Goal: Communication & Community: Answer question/provide support

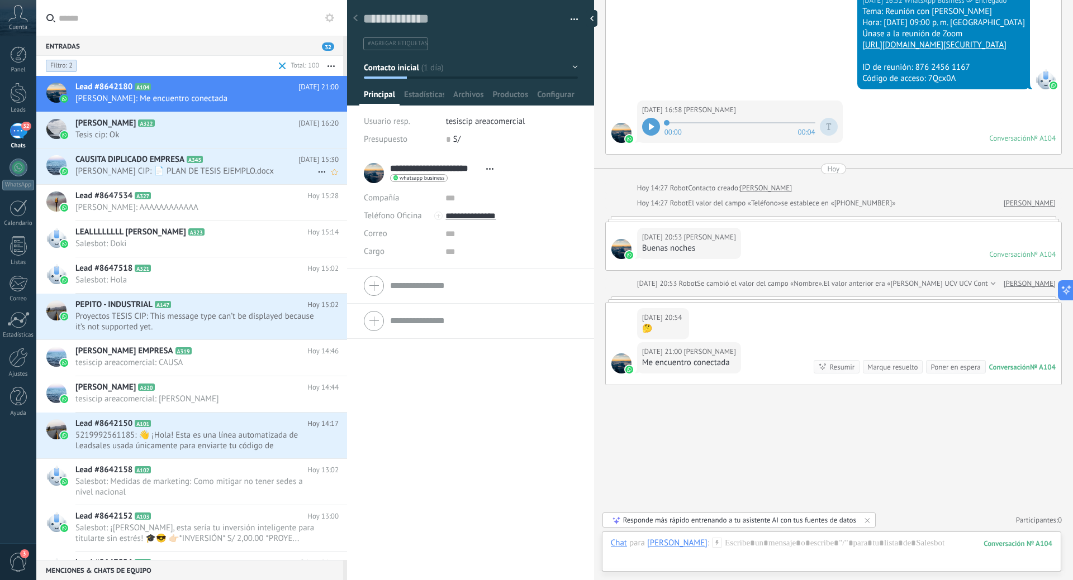
click at [202, 174] on span "[PERSON_NAME] CIP: 📄 PLAN DE TESIS EJEMPLO.docx" at bounding box center [196, 171] width 242 height 11
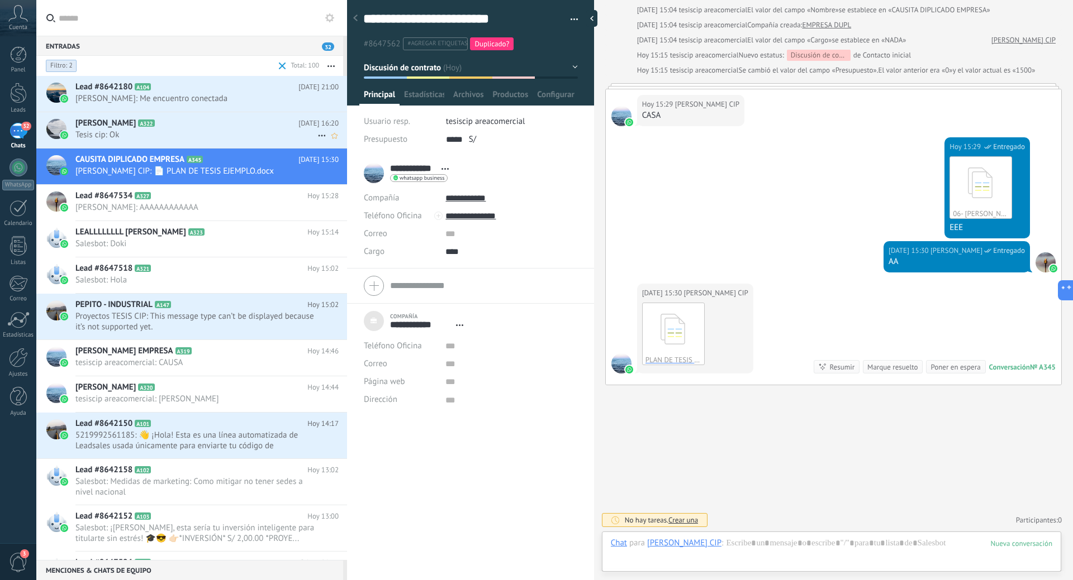
scroll to position [11, 0]
click at [231, 139] on span "Tesis cip: Ok" at bounding box center [196, 135] width 242 height 11
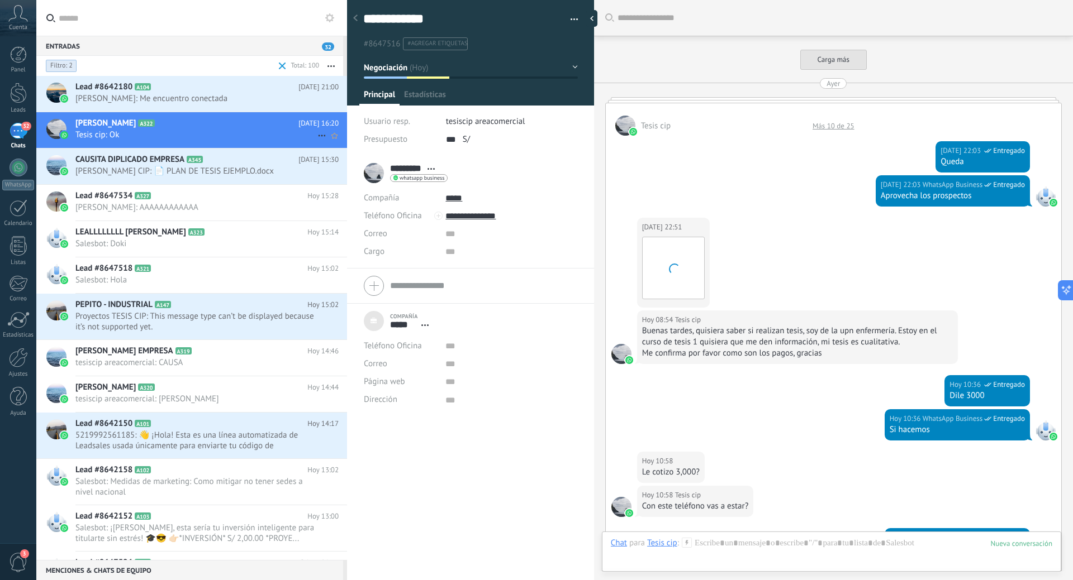
scroll to position [787, 0]
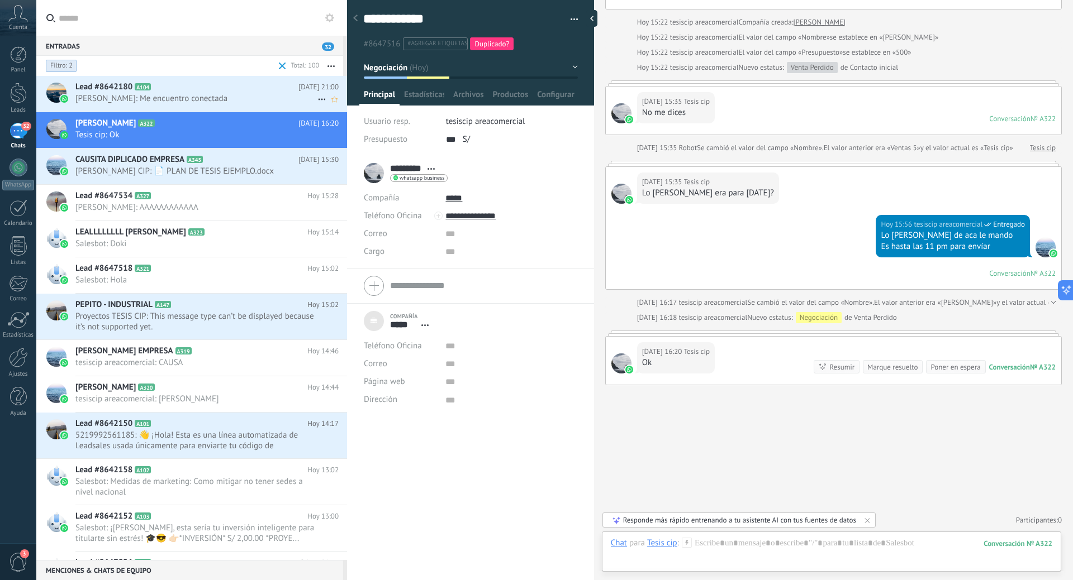
click at [236, 103] on span "[PERSON_NAME]: Me encuentro conectada" at bounding box center [196, 98] width 242 height 11
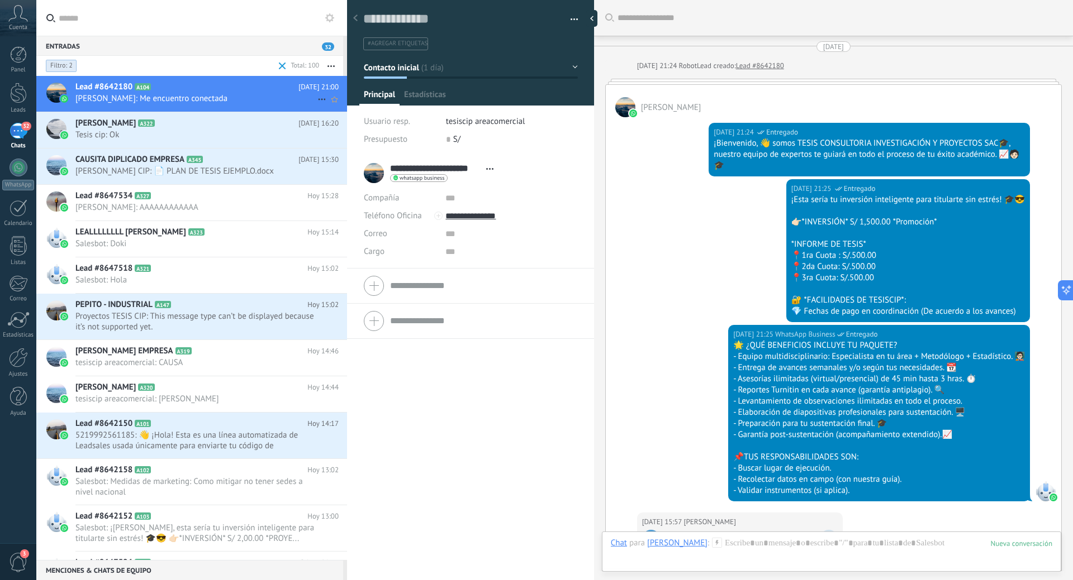
scroll to position [609, 0]
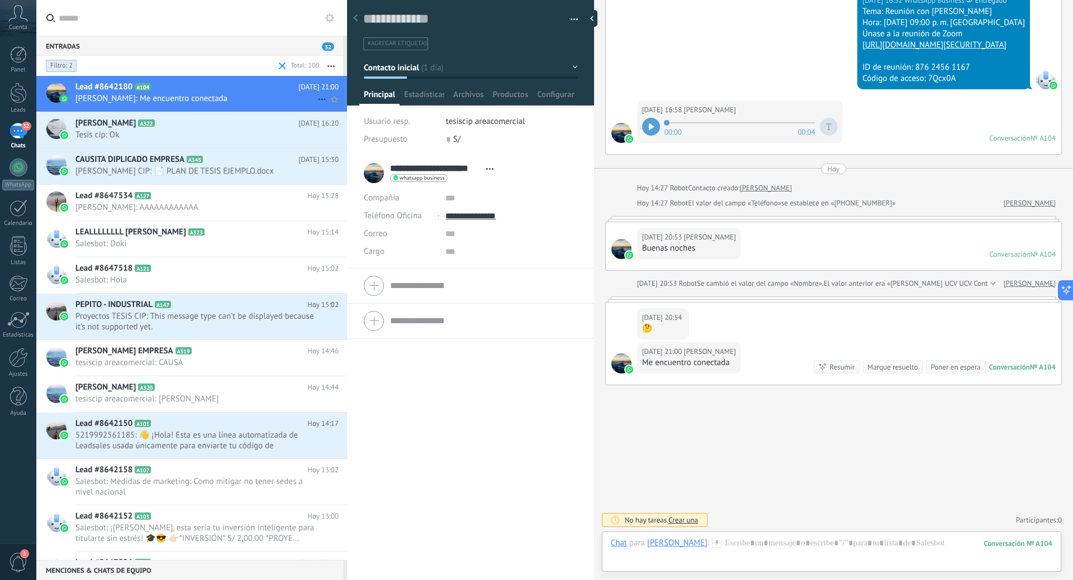
click at [316, 101] on icon at bounding box center [321, 99] width 13 height 13
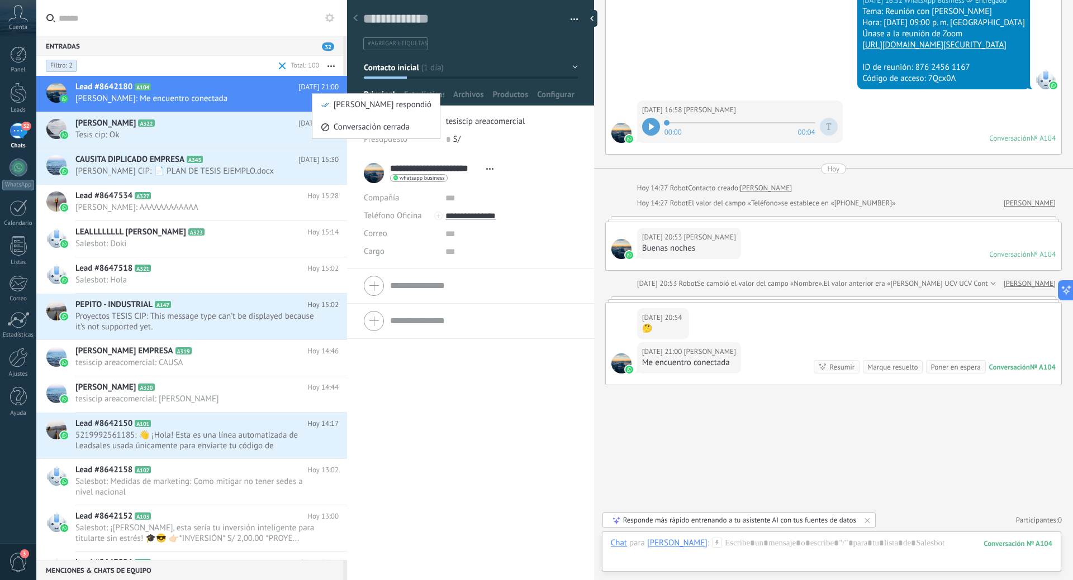
click at [193, 91] on div at bounding box center [536, 290] width 1073 height 580
click at [113, 205] on span "[PERSON_NAME]: AAAAAAAAAAAA" at bounding box center [196, 207] width 242 height 11
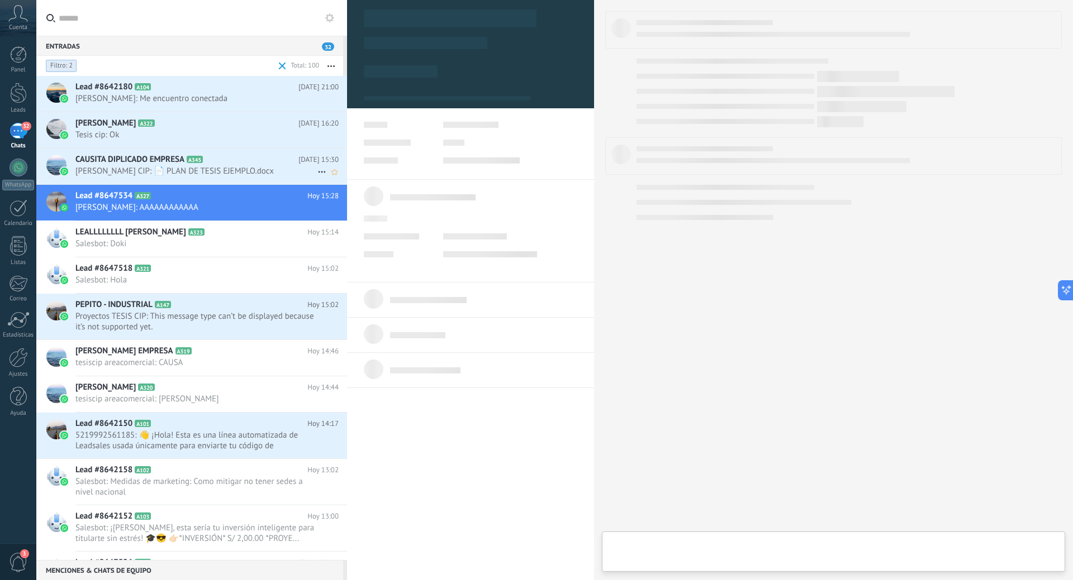
click at [199, 168] on span "[PERSON_NAME] CIP: 📄 PLAN DE TESIS EJEMPLO.docx" at bounding box center [196, 171] width 242 height 11
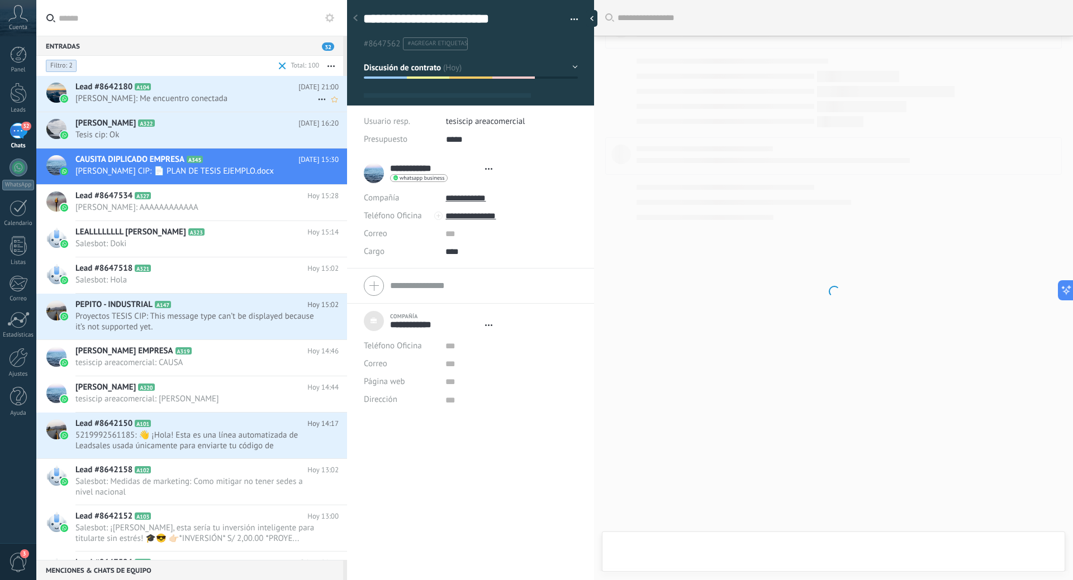
click at [158, 92] on icon at bounding box center [159, 87] width 11 height 11
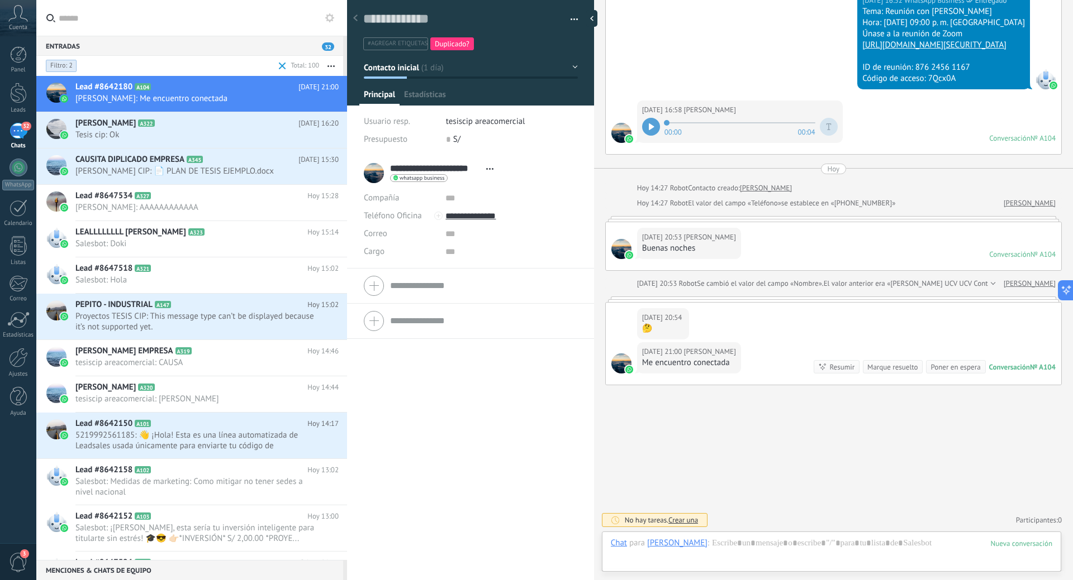
scroll to position [17, 0]
click at [220, 284] on span "Salesbot: Hola" at bounding box center [196, 280] width 242 height 11
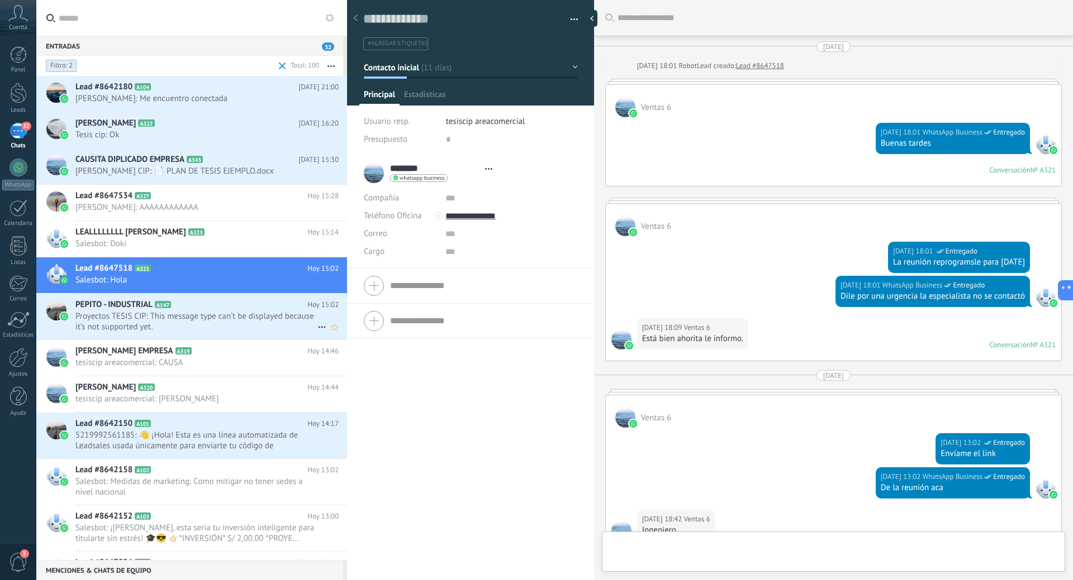
click at [207, 317] on span "Proyectos TESIS CIP: This message type can’t be displayed because it’s not supp…" at bounding box center [196, 321] width 242 height 21
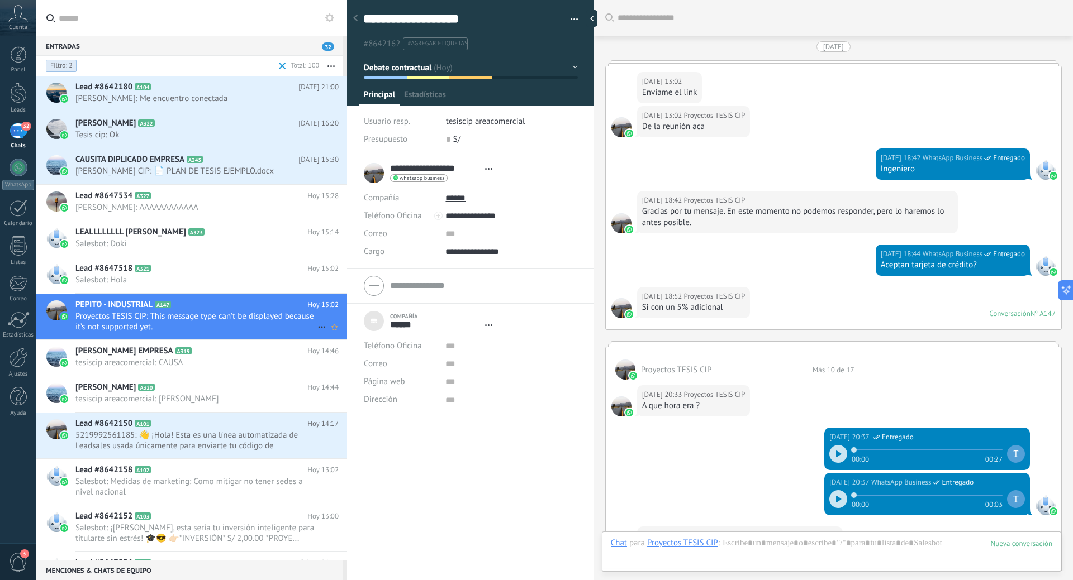
type textarea "***"
